Goal: Use online tool/utility: Utilize a website feature to perform a specific function

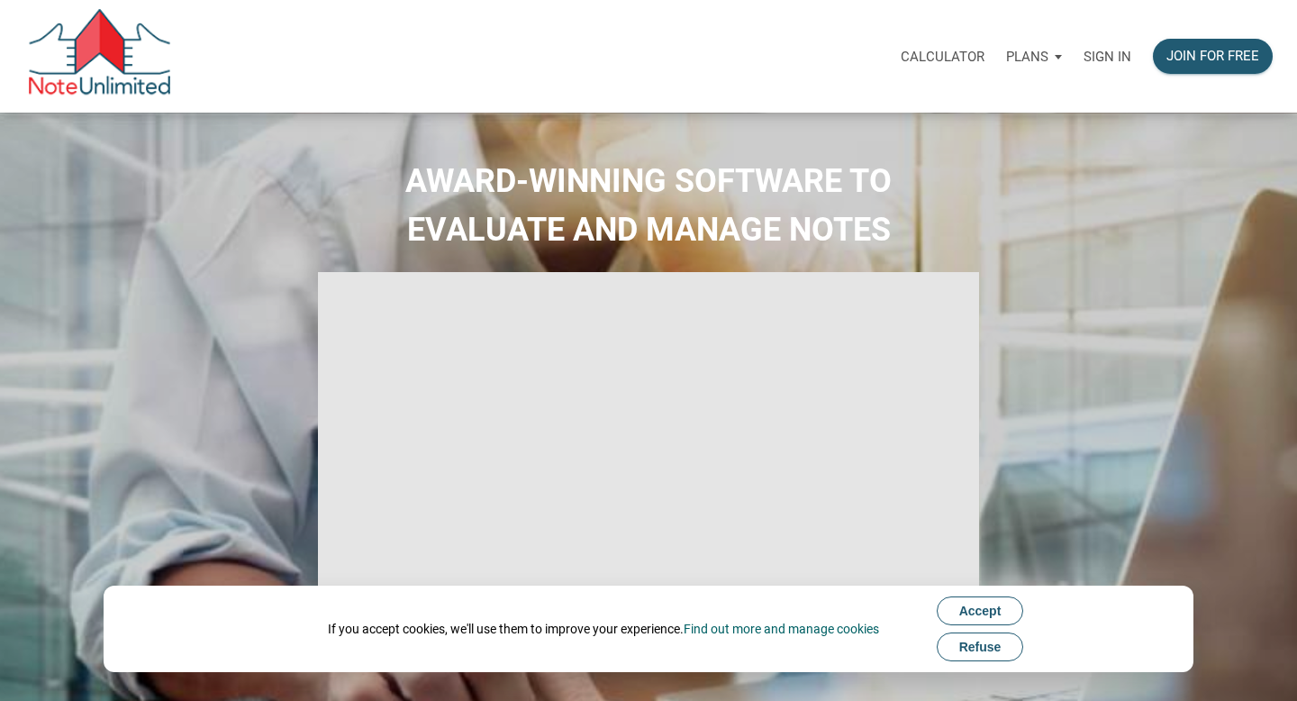
type input "Introduction to new features"
select select
click at [1113, 57] on p "Sign in" at bounding box center [1107, 57] width 48 height 16
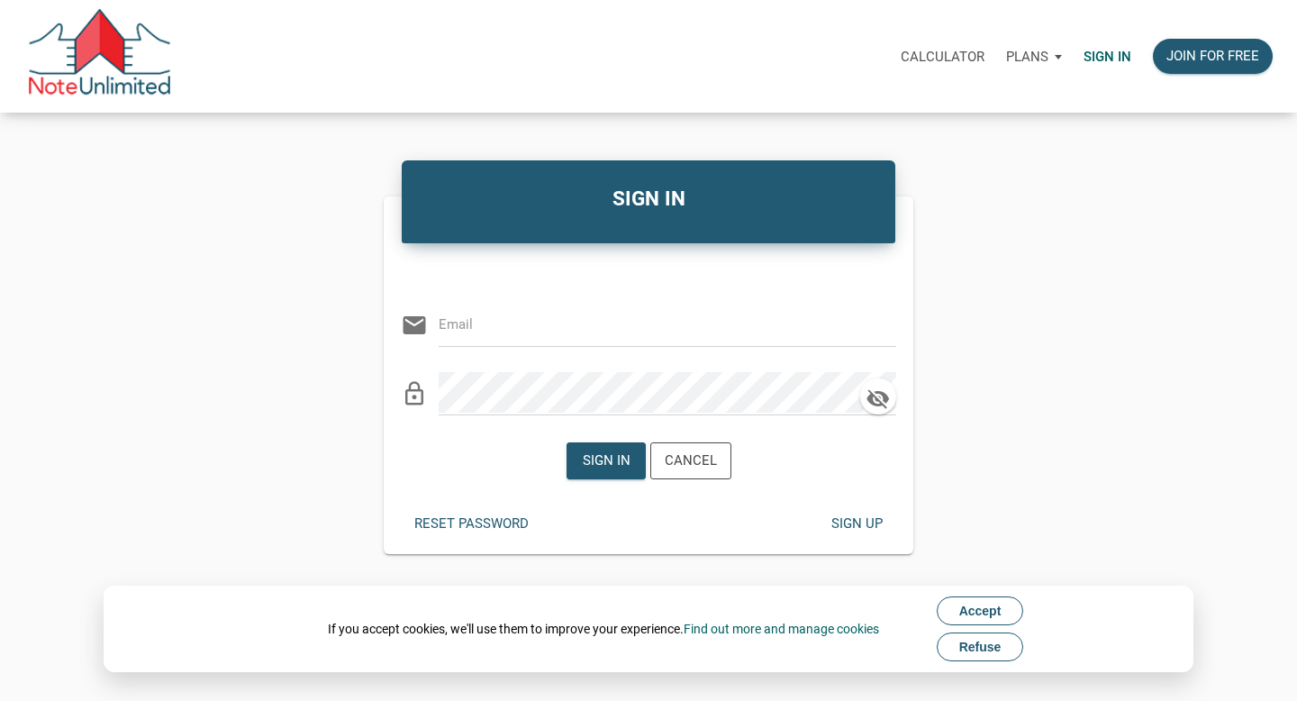
type input "[EMAIL_ADDRESS][DOMAIN_NAME]"
click at [605, 465] on div "Sign in" at bounding box center [606, 460] width 48 height 21
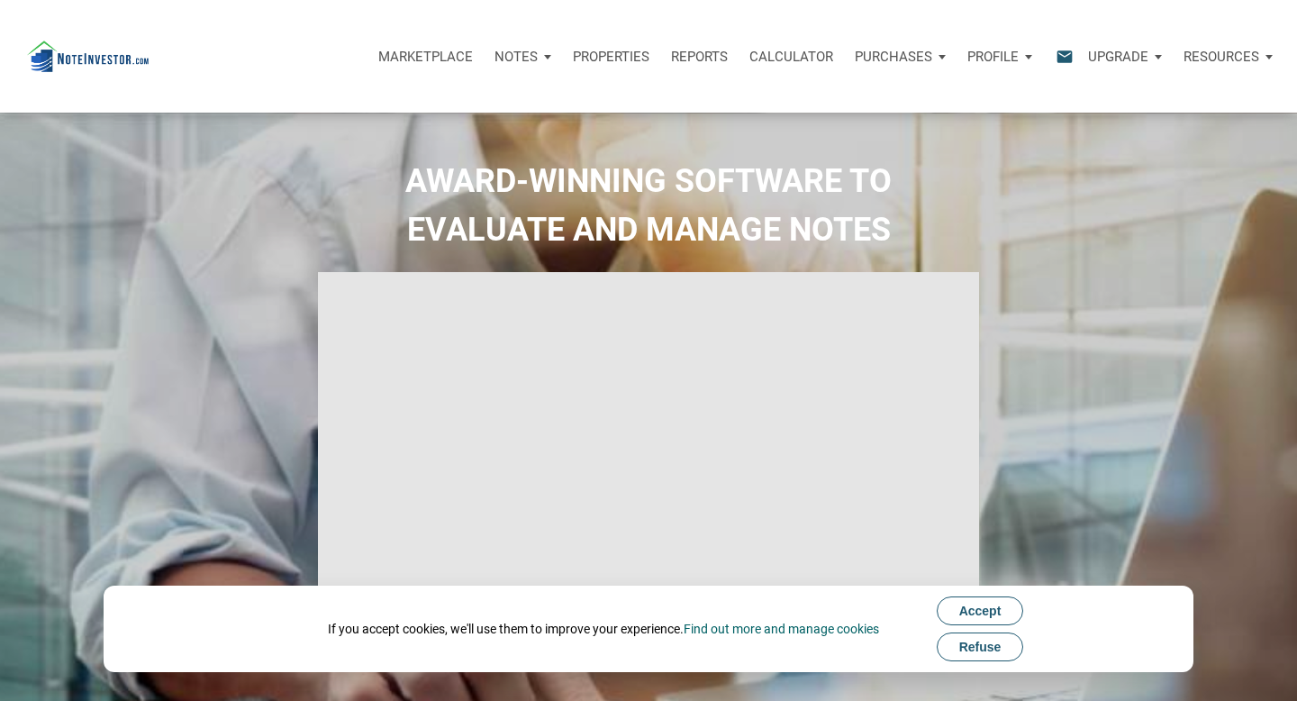
type input "Introduction to new features"
select select
click at [987, 646] on span "Refuse" at bounding box center [980, 646] width 42 height 14
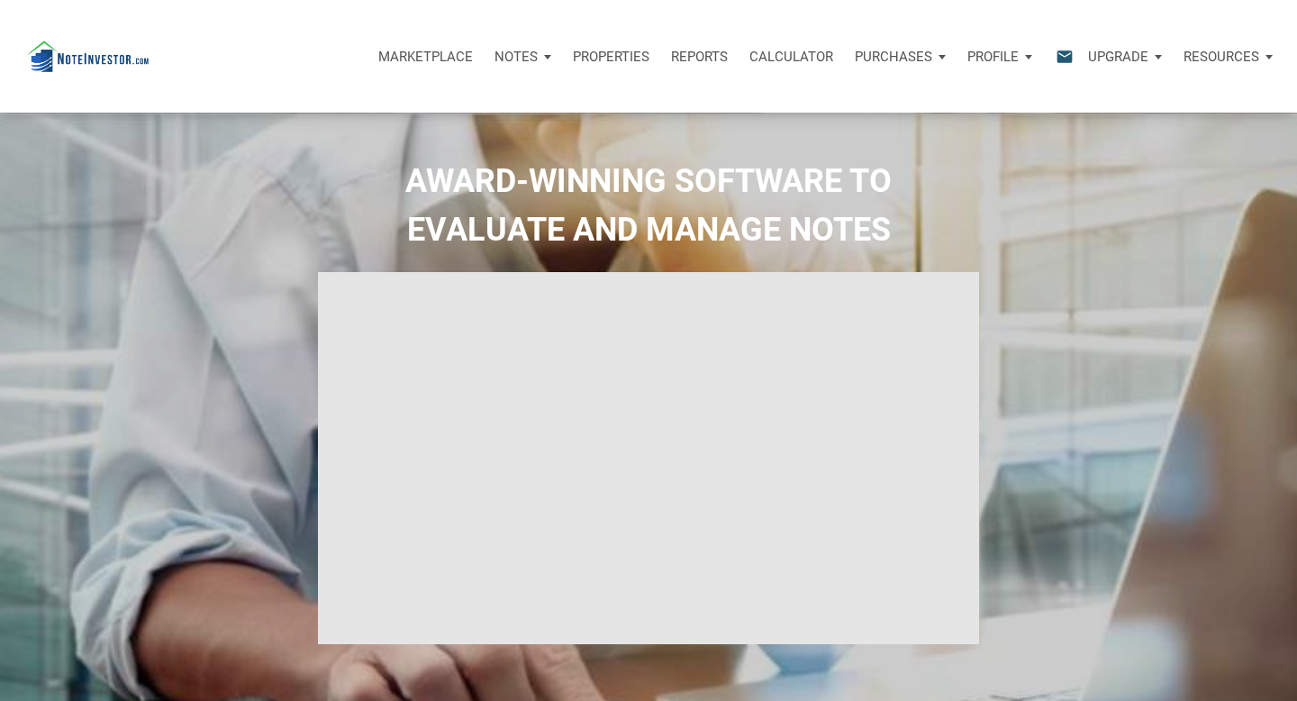
click at [782, 59] on p "Calculator" at bounding box center [791, 57] width 84 height 16
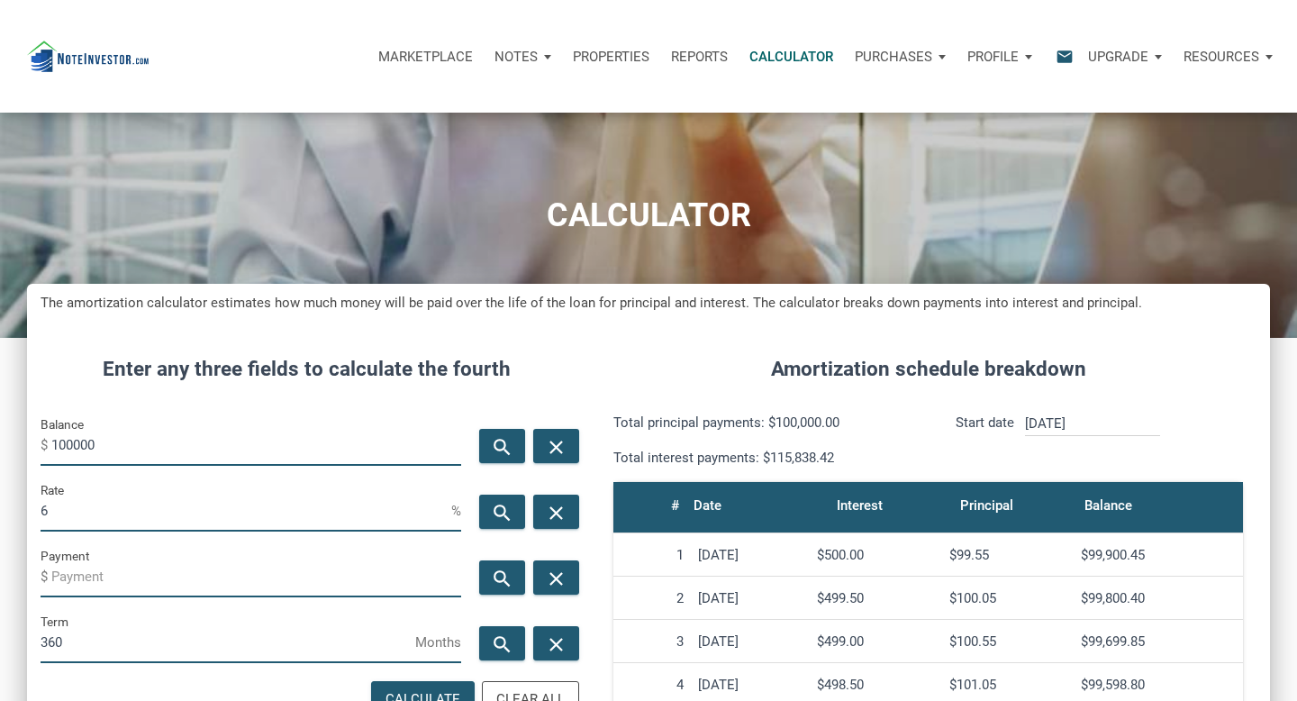
scroll to position [867, 1243]
click at [145, 450] on input "100000" at bounding box center [256, 445] width 410 height 41
type input "59500"
click at [81, 509] on input "6" at bounding box center [246, 511] width 411 height 41
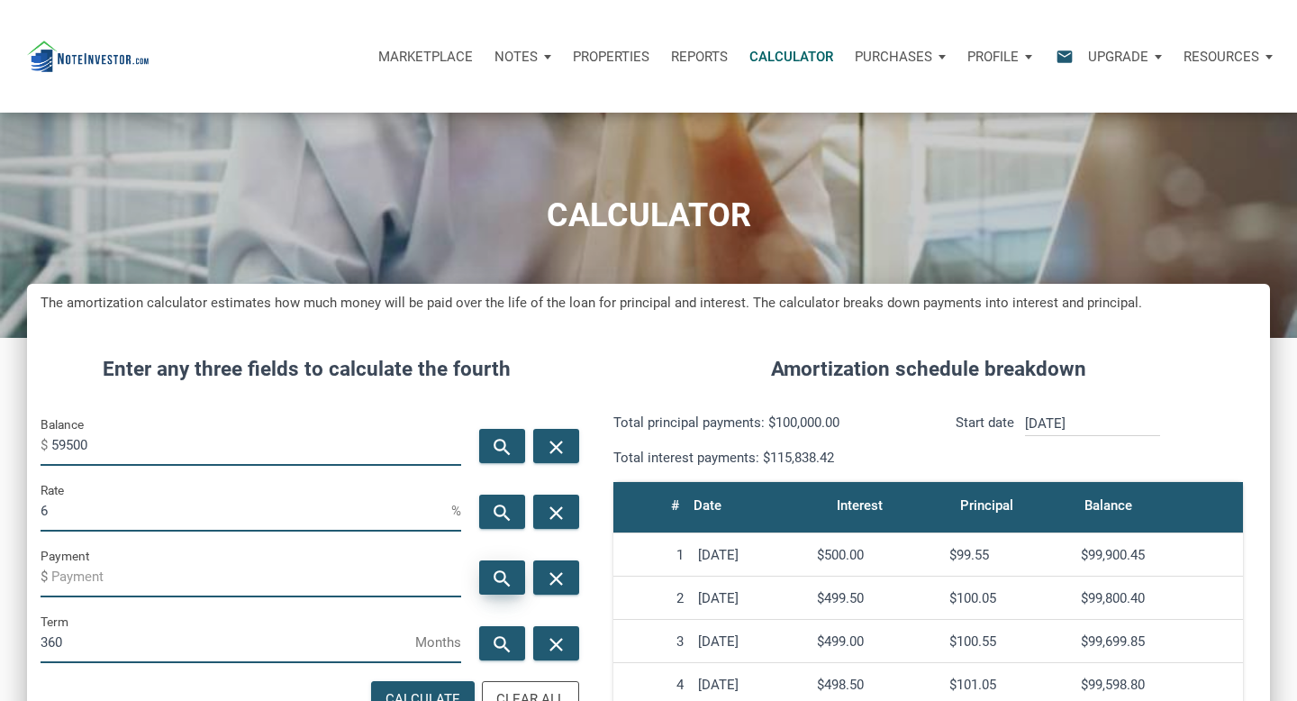
click at [502, 571] on icon "search" at bounding box center [503, 578] width 22 height 23
type input "-356.73"
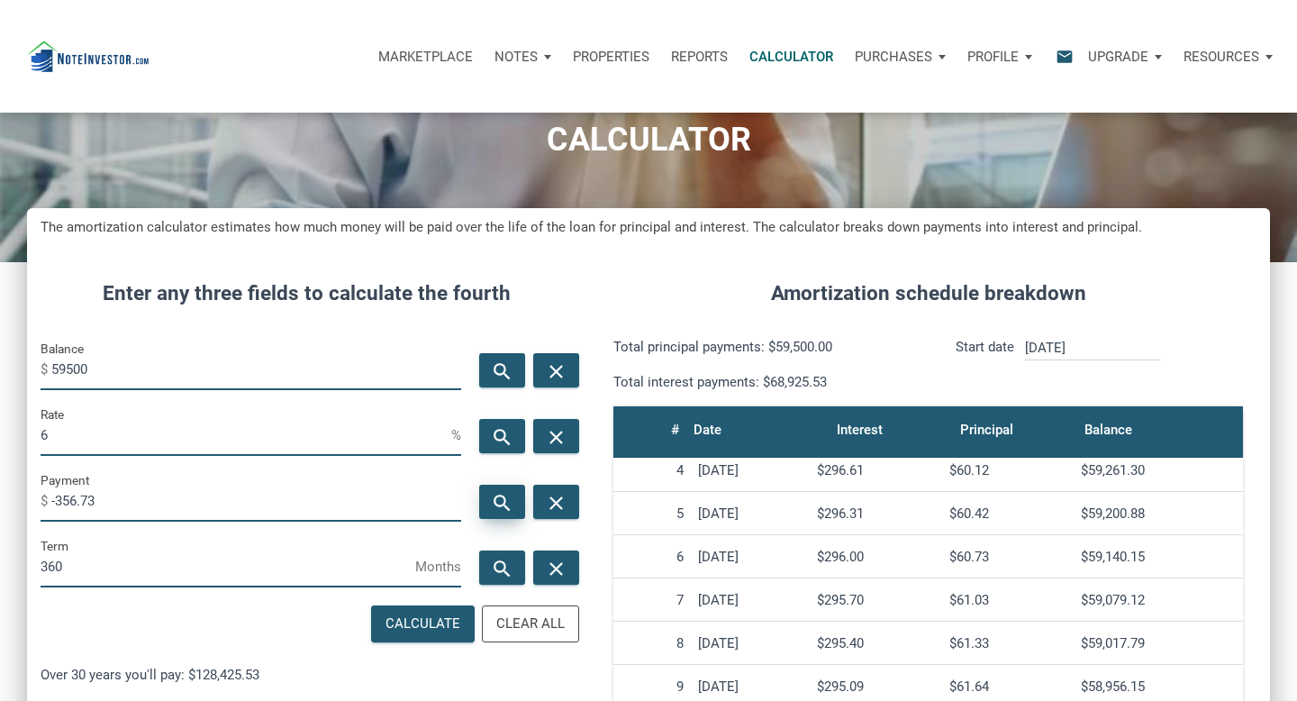
scroll to position [97, 0]
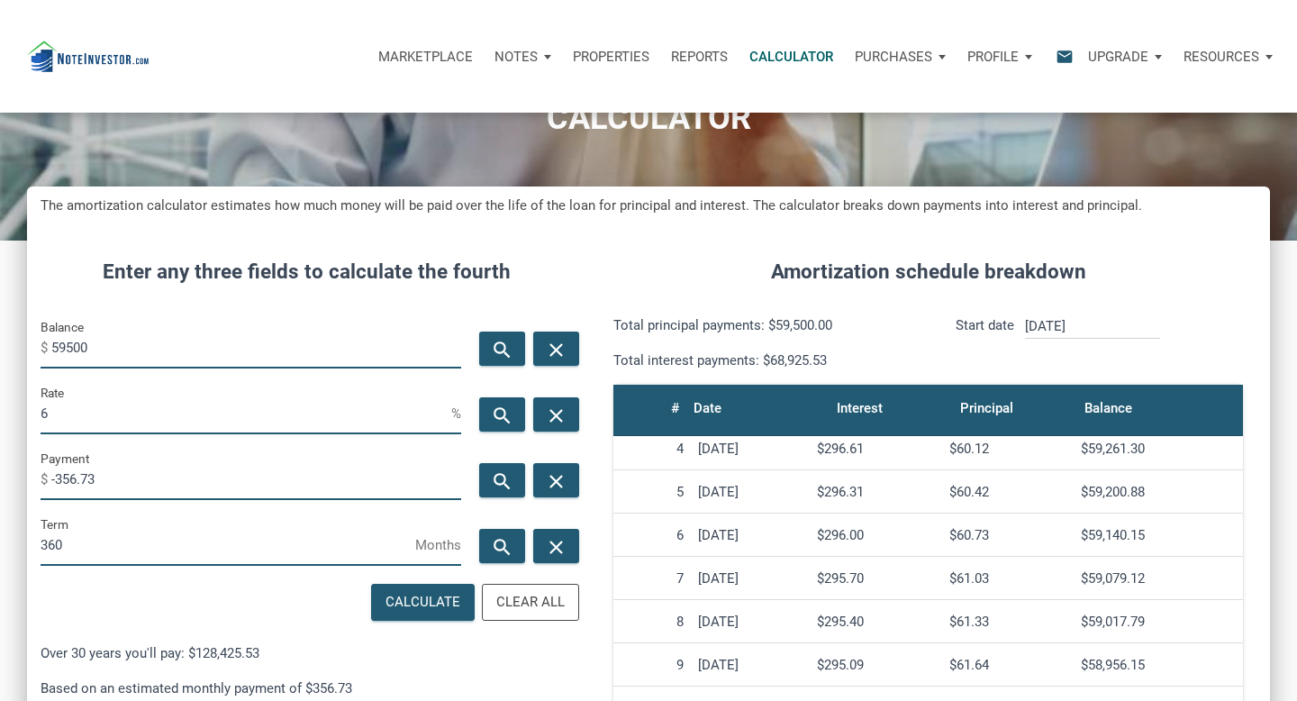
click at [182, 344] on input "59500" at bounding box center [256, 348] width 410 height 41
type input "34000"
click at [501, 418] on icon "search" at bounding box center [503, 415] width 22 height 23
type input "12.27"
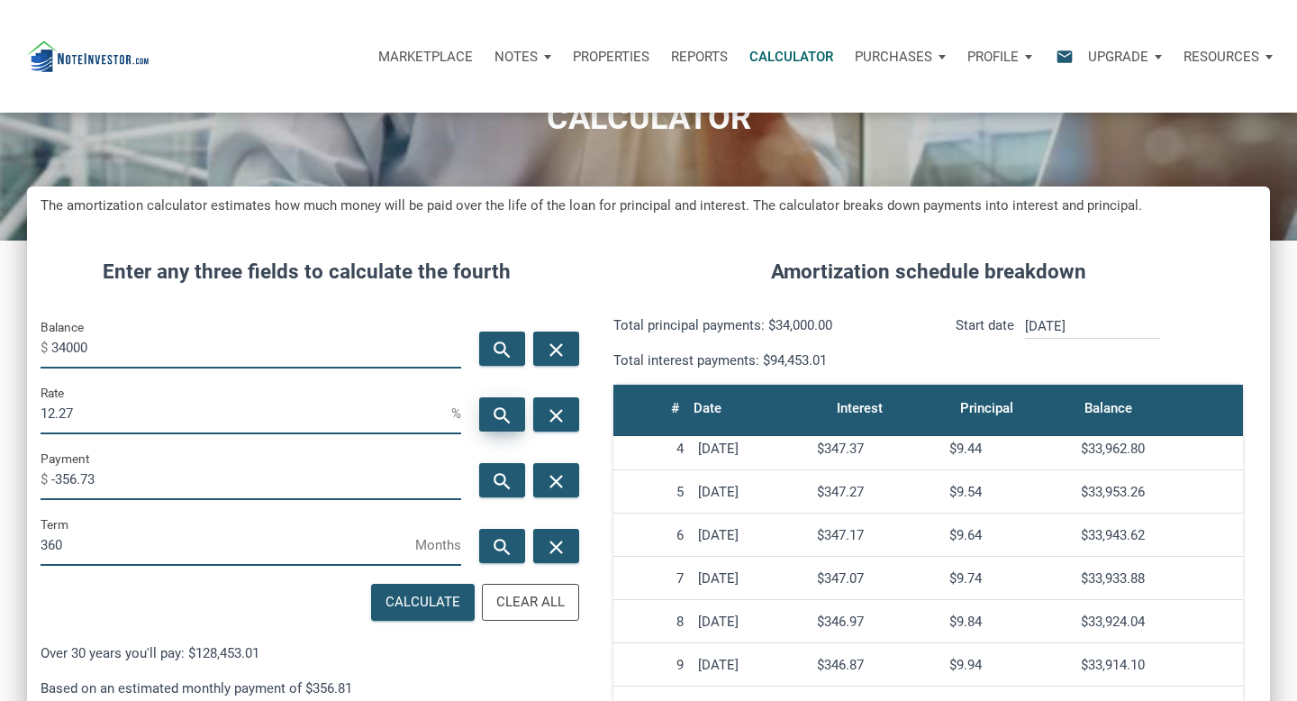
scroll to position [867, 1243]
click at [74, 484] on input "-356.73" at bounding box center [256, 479] width 410 height 41
type input "-326.73"
click at [502, 415] on icon "search" at bounding box center [503, 415] width 22 height 23
type input "11.12"
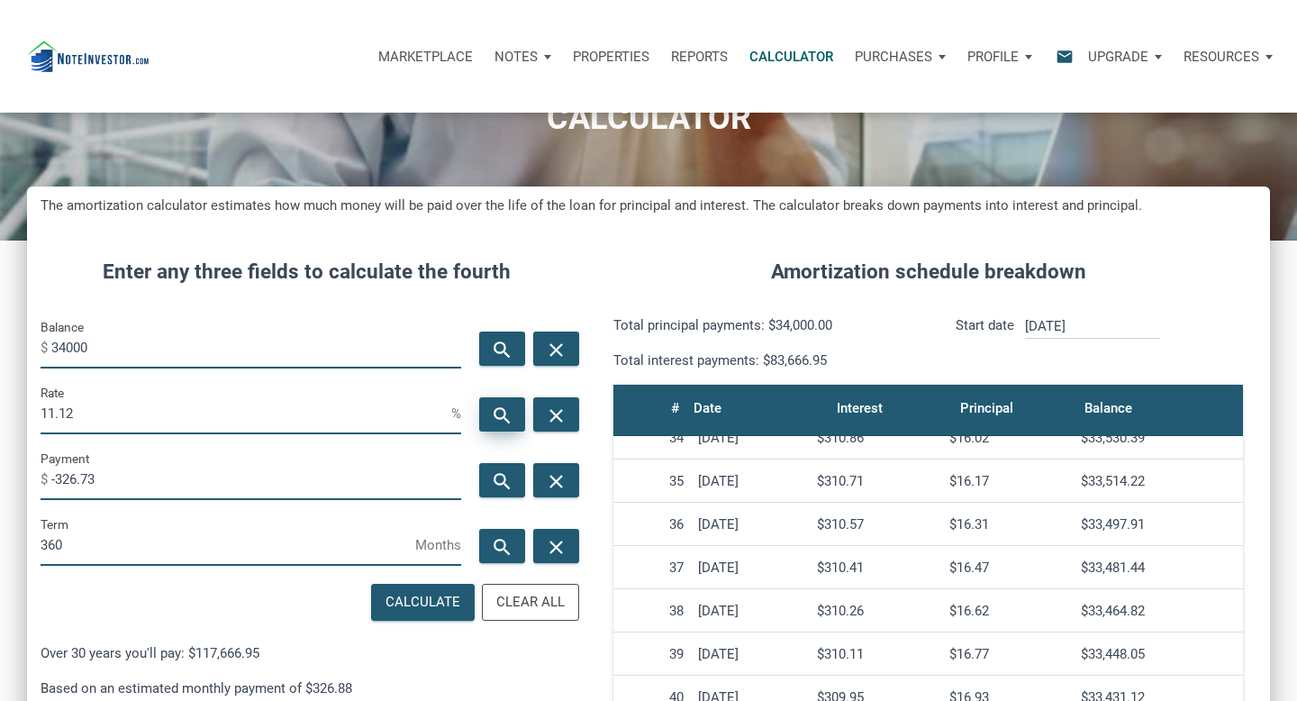
scroll to position [1433, 0]
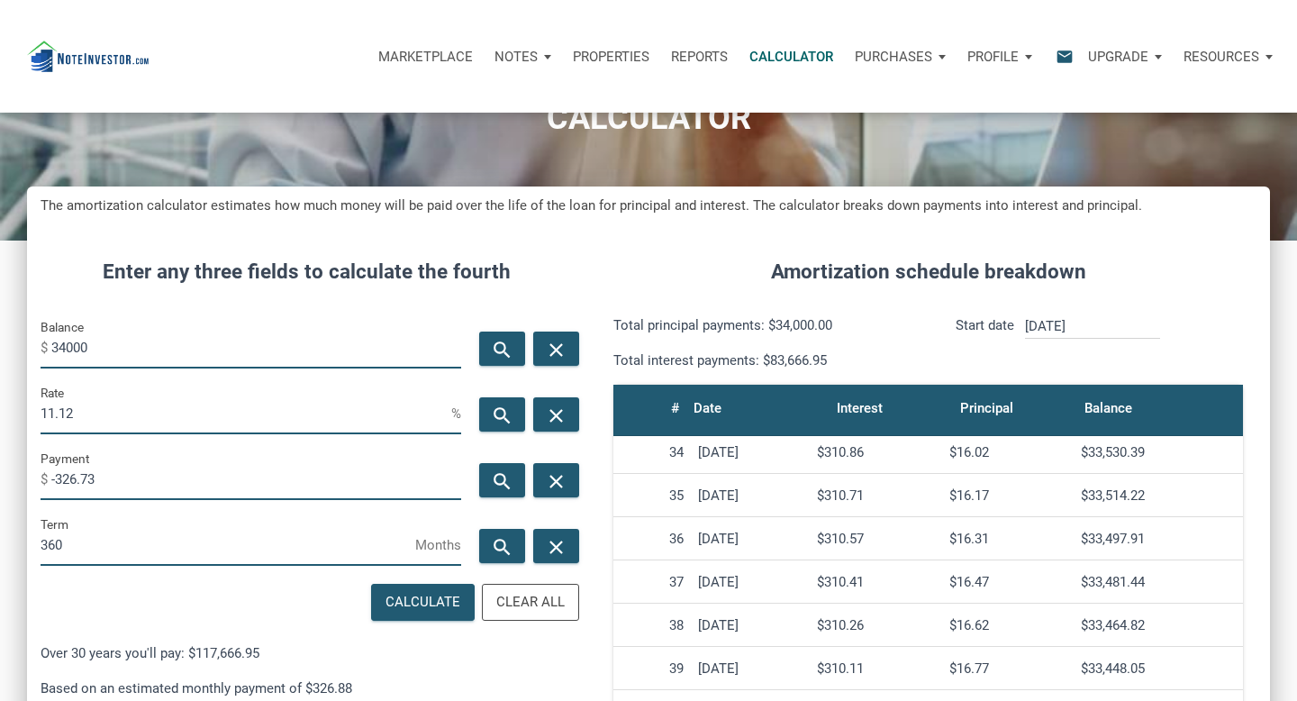
click at [157, 354] on input "34000" at bounding box center [256, 348] width 410 height 41
type input "59500"
click at [68, 475] on input "-326.73" at bounding box center [256, 479] width 410 height 41
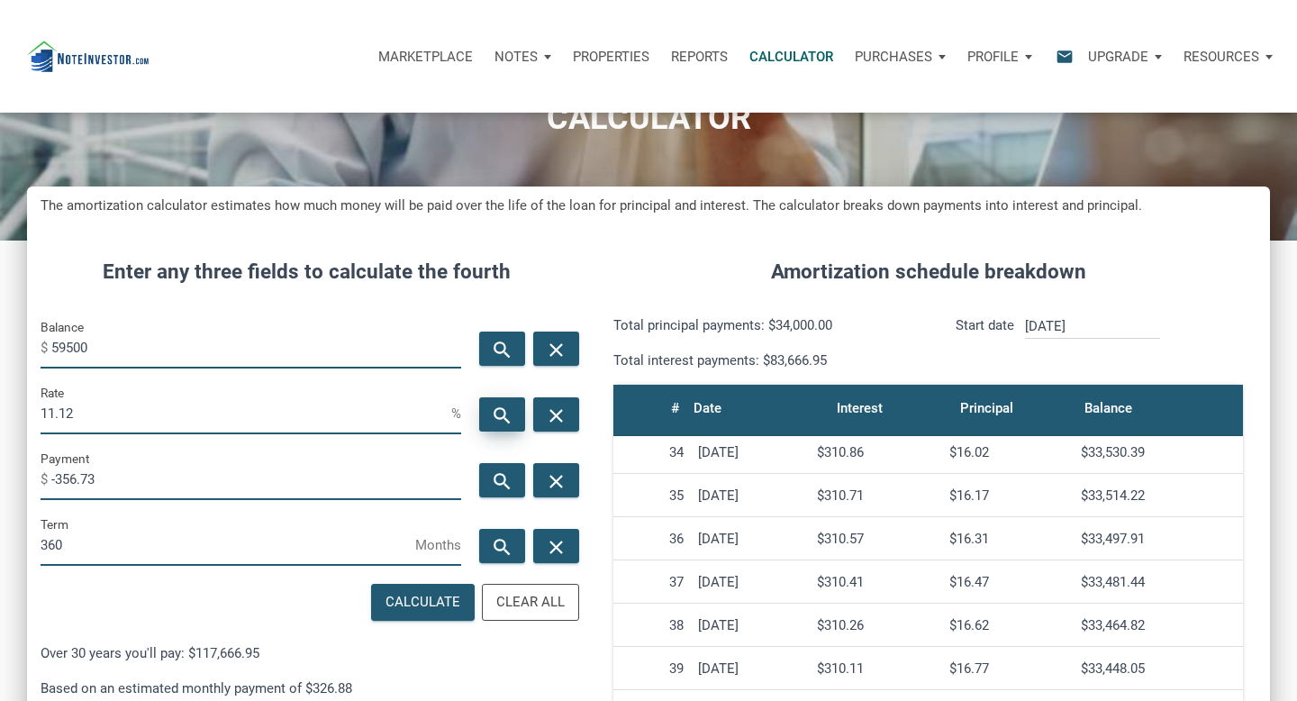
type input "-356.73"
click at [507, 415] on icon "search" at bounding box center [503, 415] width 22 height 23
type input "6"
click at [188, 358] on input "59500" at bounding box center [256, 348] width 410 height 41
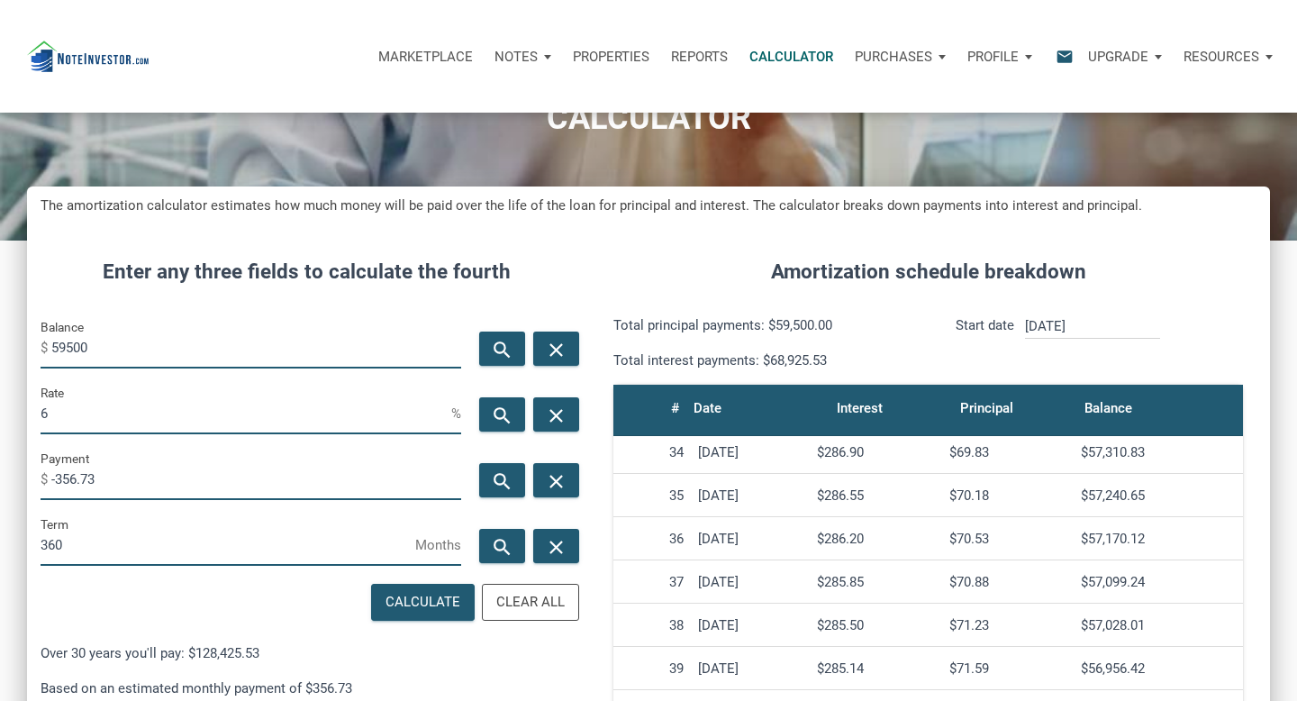
click at [188, 358] on input "59500" at bounding box center [256, 348] width 410 height 41
paste input "$38,175.42"
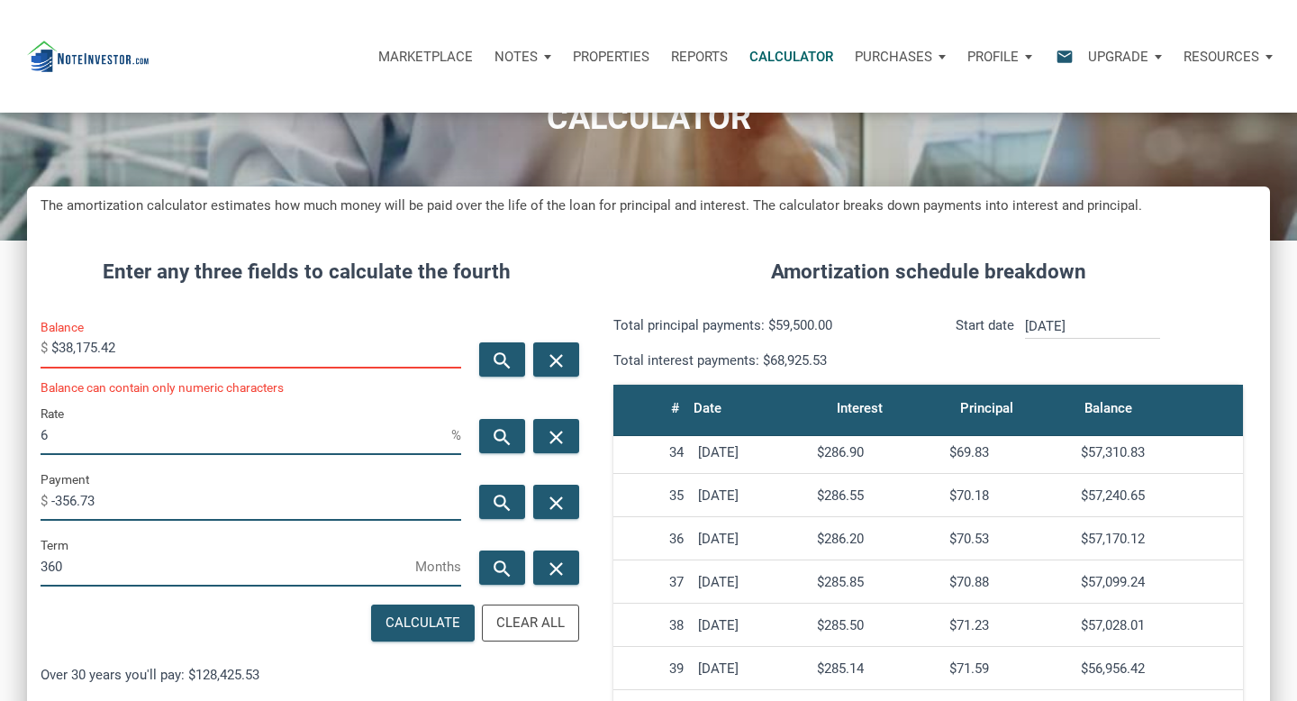
scroll to position [889, 1243]
click at [77, 348] on input "$38,175.42" at bounding box center [256, 348] width 410 height 41
type input "$38175.42"
click at [213, 418] on input "6" at bounding box center [246, 434] width 411 height 41
click at [58, 573] on input "360" at bounding box center [228, 566] width 375 height 41
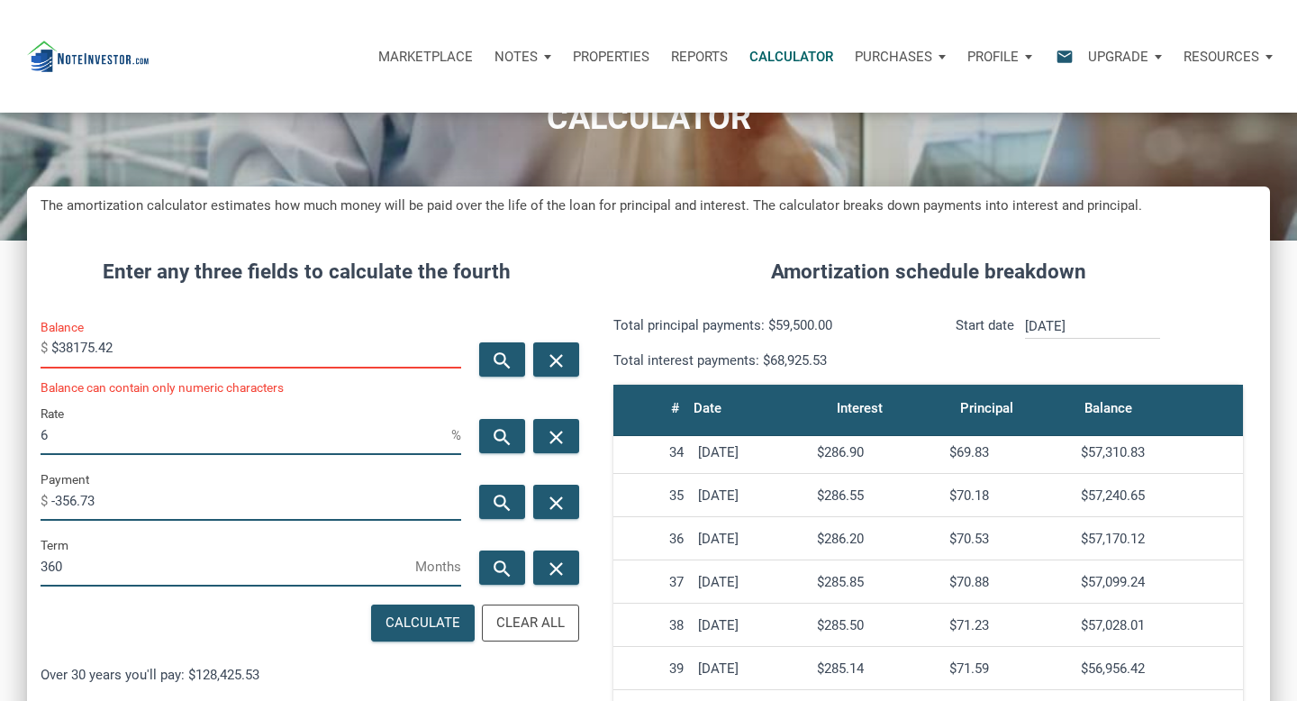
click at [73, 570] on input "360" at bounding box center [228, 566] width 375 height 41
type input "359"
click at [508, 430] on icon "search" at bounding box center [503, 437] width 22 height 23
type input "10.77"
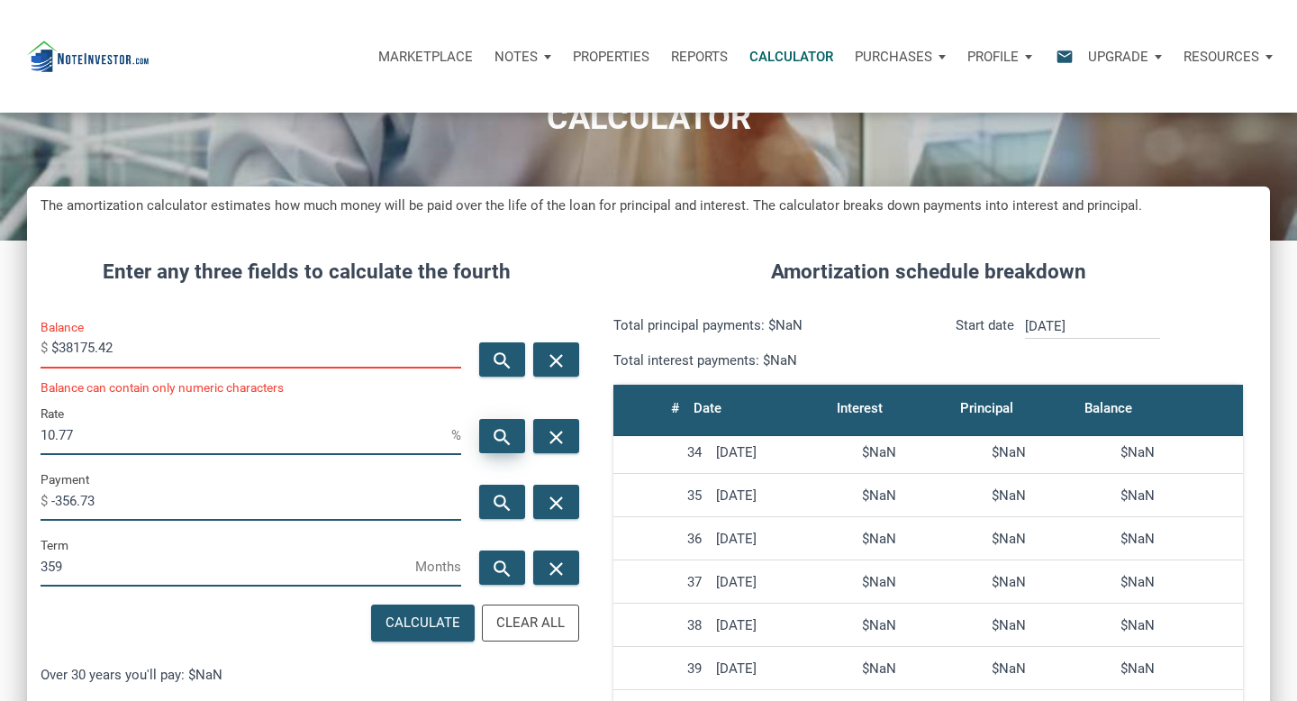
scroll to position [889, 1243]
click at [69, 500] on input "-356.73" at bounding box center [256, 500] width 410 height 41
type input "-326.73"
click at [502, 435] on icon "search" at bounding box center [503, 437] width 22 height 23
type input "9.71"
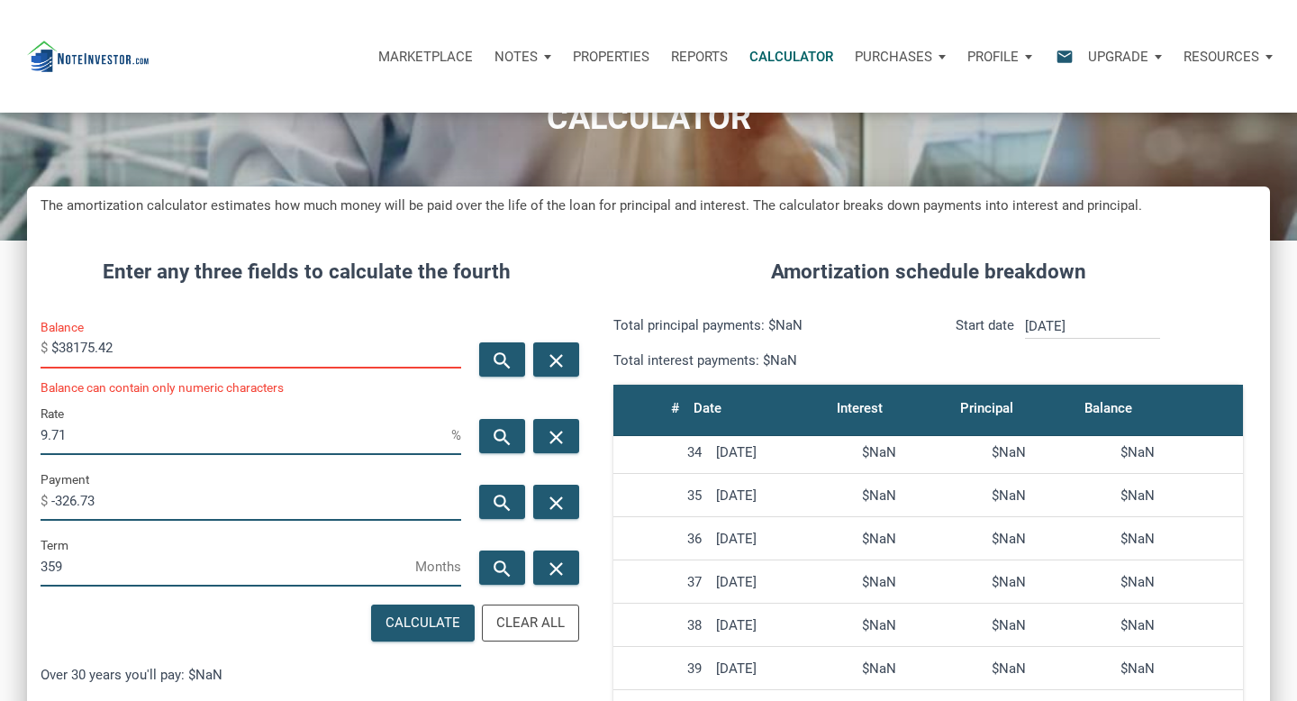
click at [73, 355] on input "$38175.42" at bounding box center [256, 348] width 410 height 41
type input "$36175.42"
click at [500, 430] on icon "search" at bounding box center [503, 437] width 22 height 23
type input "10.35"
click at [71, 346] on input "$36175.42" at bounding box center [256, 348] width 410 height 41
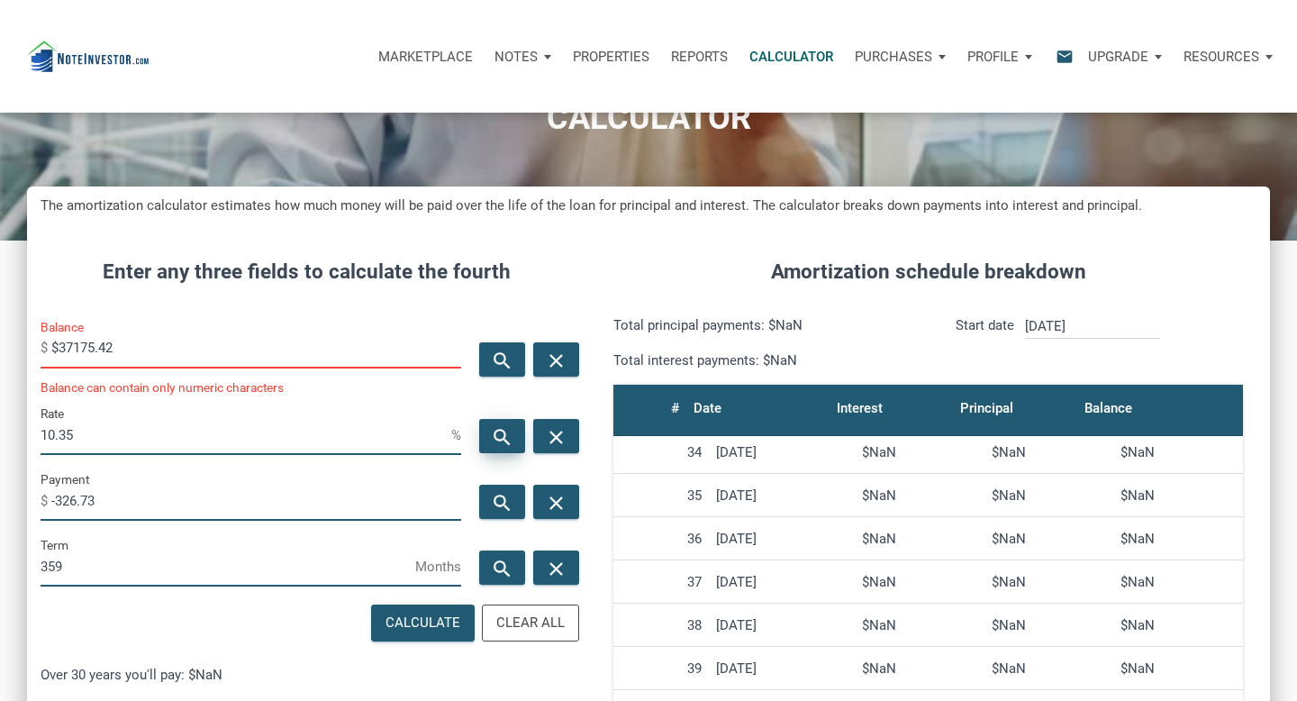
type input "$37175.42"
click at [501, 433] on icon "search" at bounding box center [503, 437] width 22 height 23
